Goal: Answer question/provide support

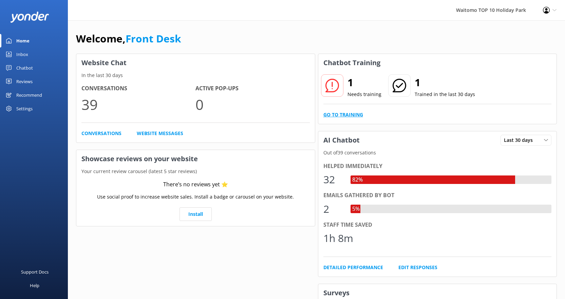
click at [353, 115] on link "Go to Training" at bounding box center [343, 114] width 40 height 7
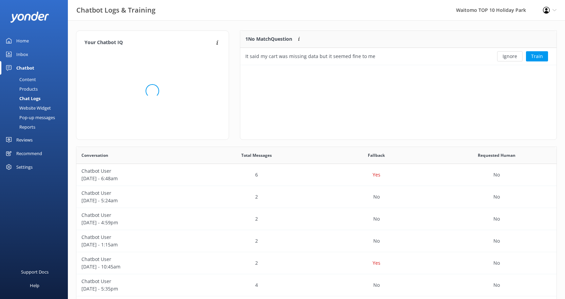
scroll to position [233, 475]
click at [23, 55] on div "Inbox" at bounding box center [22, 54] width 12 height 14
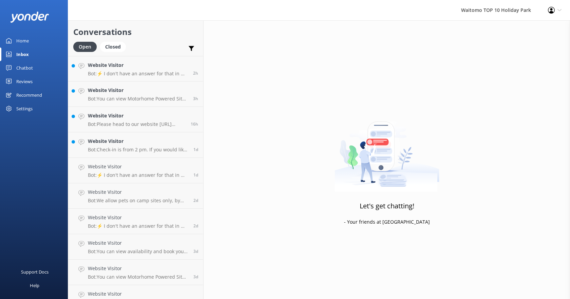
drag, startPoint x: 23, startPoint y: 55, endPoint x: 5, endPoint y: 185, distance: 131.4
click at [5, 185] on div "Support Docs Help" at bounding box center [34, 225] width 68 height 150
click at [123, 149] on p "Bot: Check-in is from 2 pm. If you would like to check in earlier, please call …" at bounding box center [138, 150] width 100 height 6
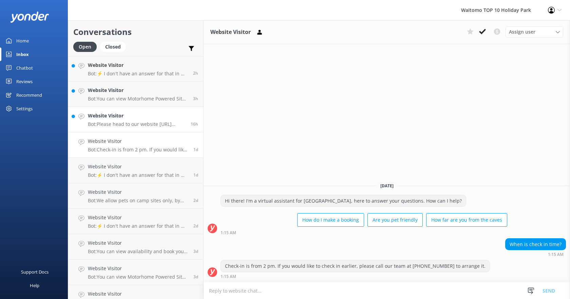
click at [123, 123] on p "Bot: Please head to our website [URL][DOMAIN_NAME] to make a booking." at bounding box center [137, 124] width 98 height 6
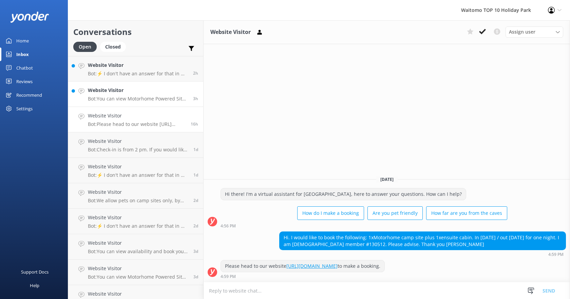
click at [121, 97] on p "Bot: You can view Motorhome Powered Site pricing and availability online at [UR…" at bounding box center [138, 99] width 100 height 6
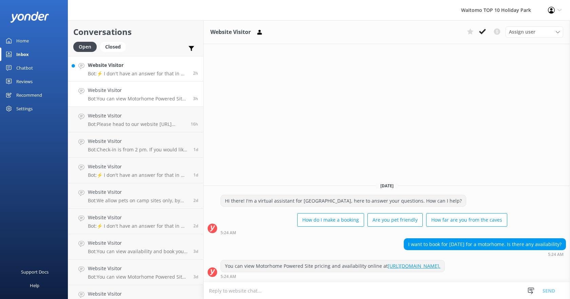
click at [119, 75] on p "Bot: ⚡ I don't have an answer for that in my knowledge base. Please try and rep…" at bounding box center [138, 74] width 100 height 6
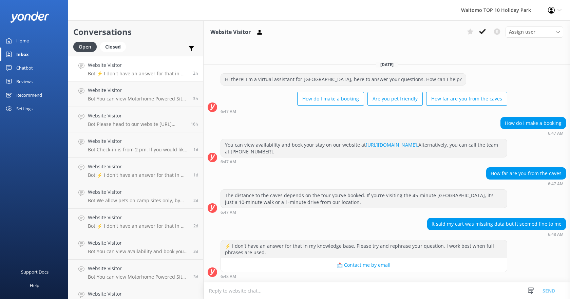
click at [33, 42] on link "Home" at bounding box center [34, 41] width 68 height 14
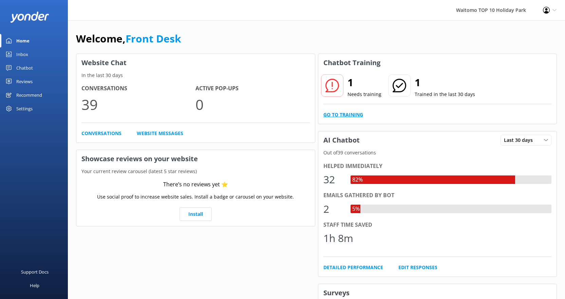
click at [358, 114] on link "Go to Training" at bounding box center [343, 114] width 40 height 7
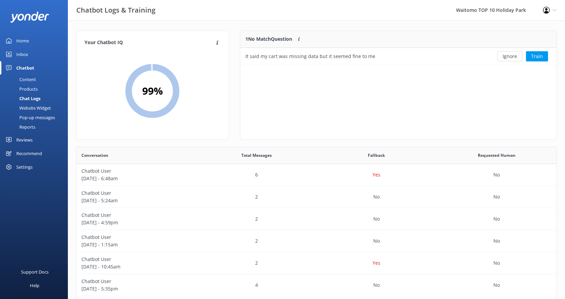
scroll to position [29, 311]
click at [514, 60] on button "Ignore" at bounding box center [509, 56] width 25 height 10
